Goal: Download file/media

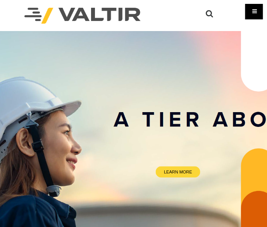
click at [259, 14] on div "Menu" at bounding box center [255, 12] width 18 height 16
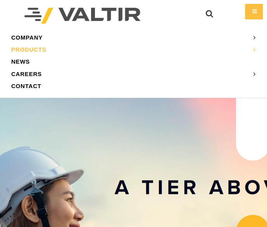
click at [38, 50] on link "PRODUCTS" at bounding box center [134, 49] width 256 height 12
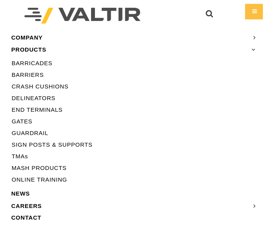
click at [38, 74] on link "BARRIERS" at bounding box center [134, 75] width 256 height 12
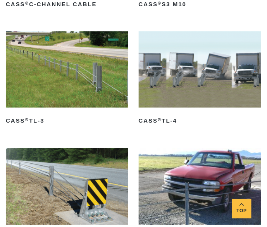
scroll to position [621, 0]
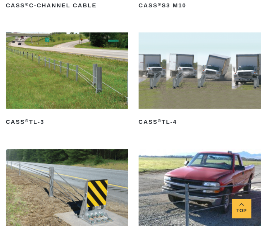
click at [58, 73] on img at bounding box center [67, 71] width 123 height 77
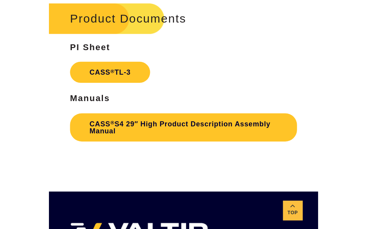
scroll to position [1190, 0]
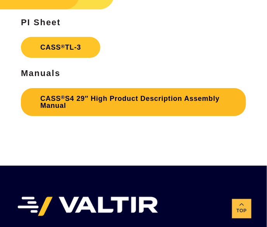
click at [97, 96] on link "CASS ® S4 29″ High Product Description Assembly Manual" at bounding box center [133, 102] width 225 height 28
